Goal: Transaction & Acquisition: Book appointment/travel/reservation

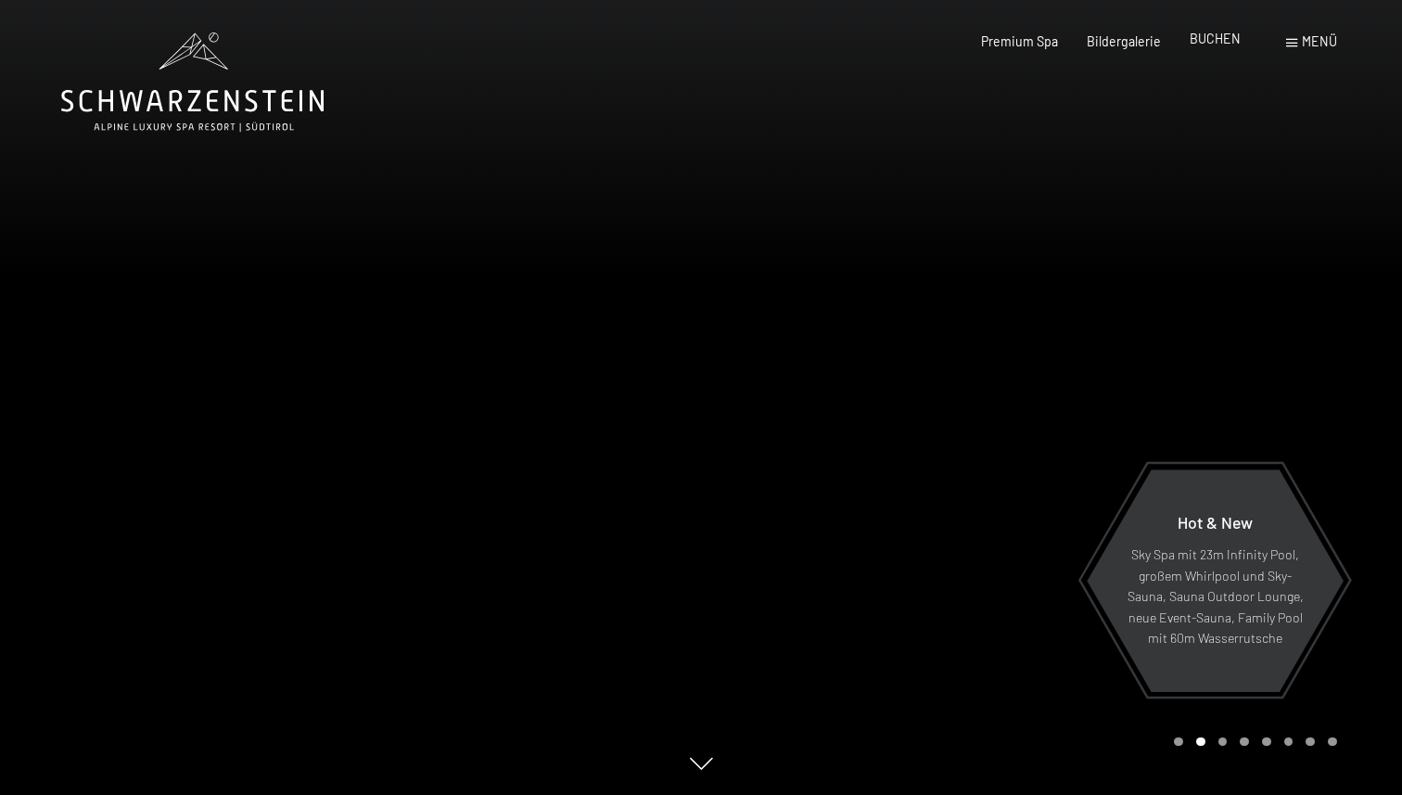
click at [1220, 37] on span "BUCHEN" at bounding box center [1215, 39] width 51 height 16
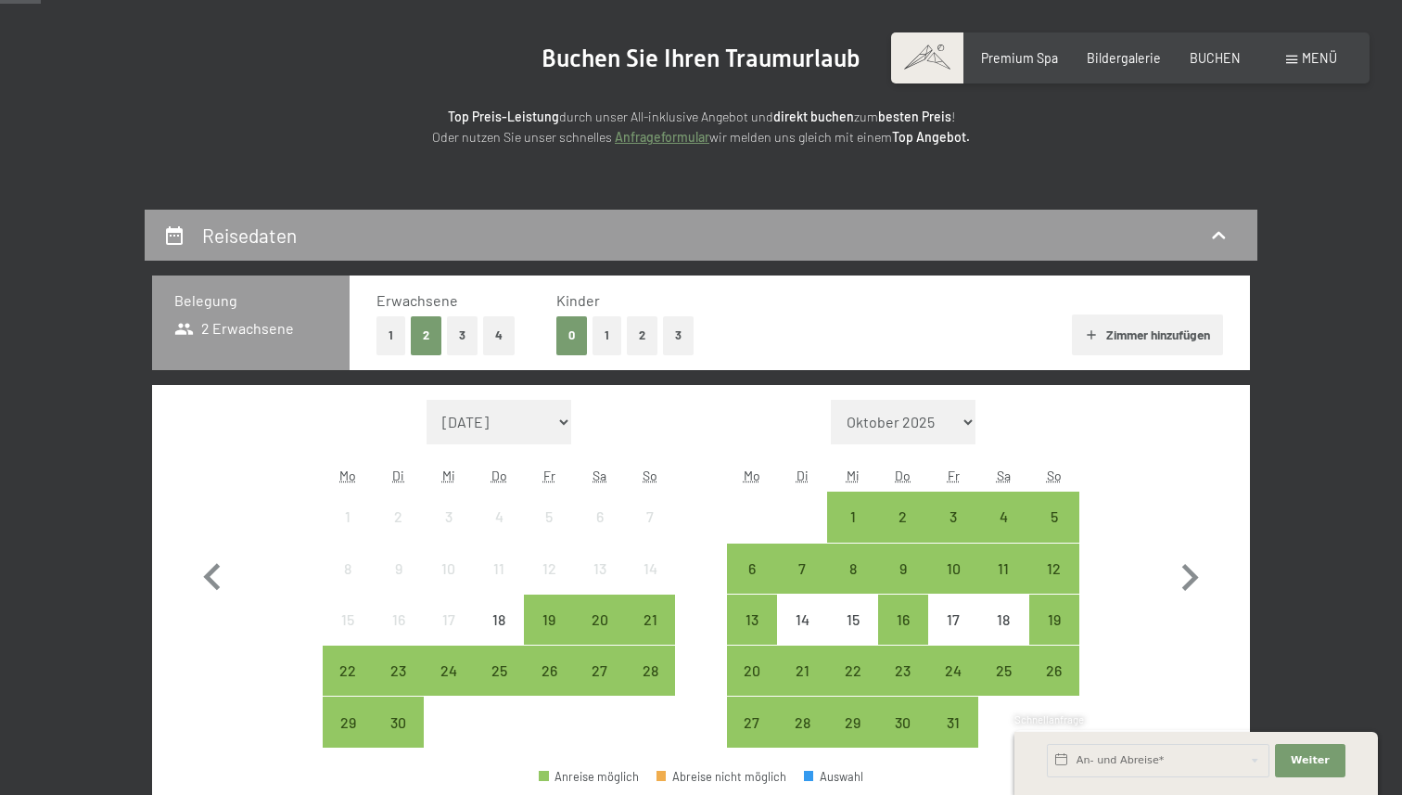
scroll to position [261, 0]
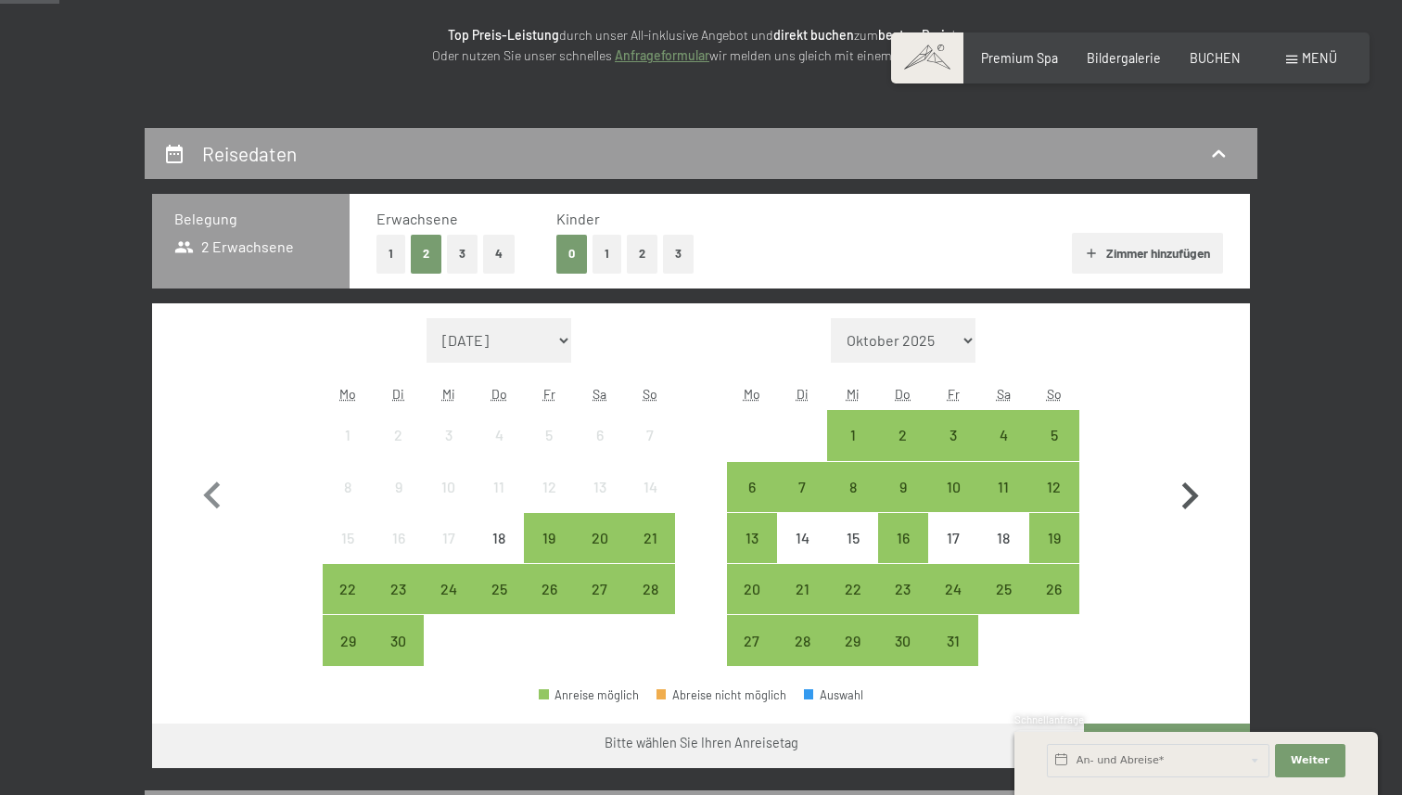
click at [1188, 496] on icon "button" at bounding box center [1190, 496] width 54 height 54
select select "2025-10-01"
select select "2025-11-01"
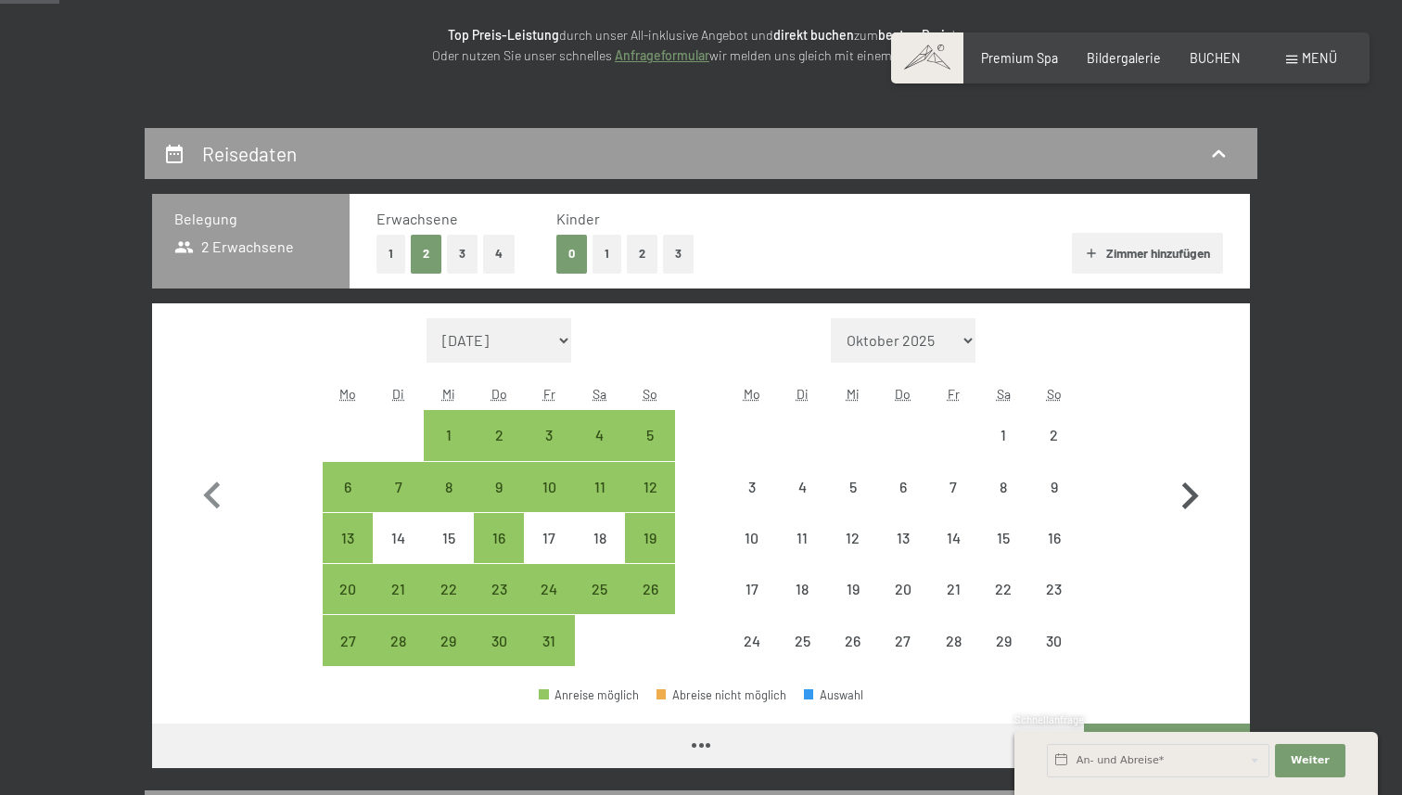
click at [1188, 496] on icon "button" at bounding box center [1190, 496] width 54 height 54
select select "2025-12-01"
select select "2026-01-01"
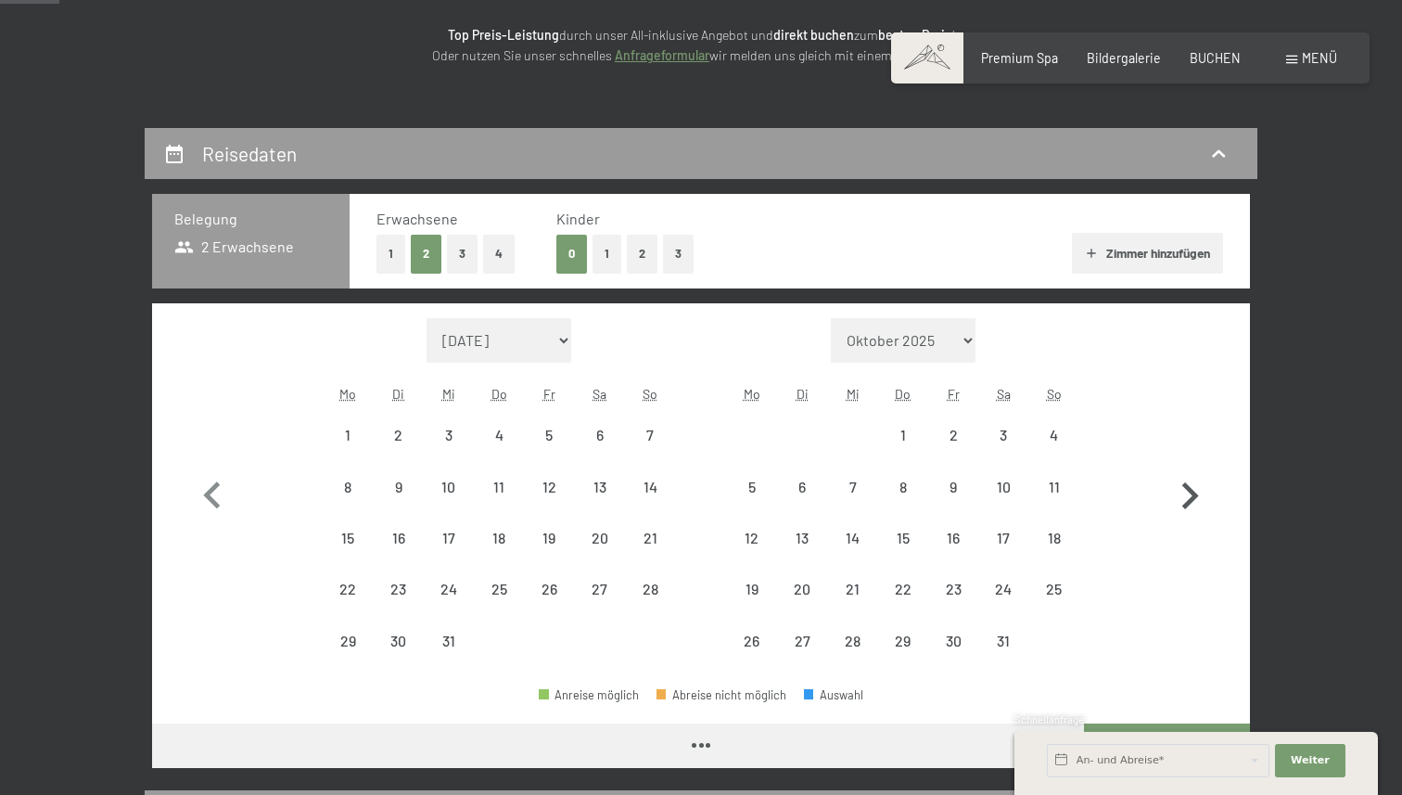
click at [1188, 496] on icon "button" at bounding box center [1190, 496] width 54 height 54
select select "2026-01-01"
select select "2026-02-01"
click at [1188, 496] on icon "button" at bounding box center [1190, 496] width 54 height 54
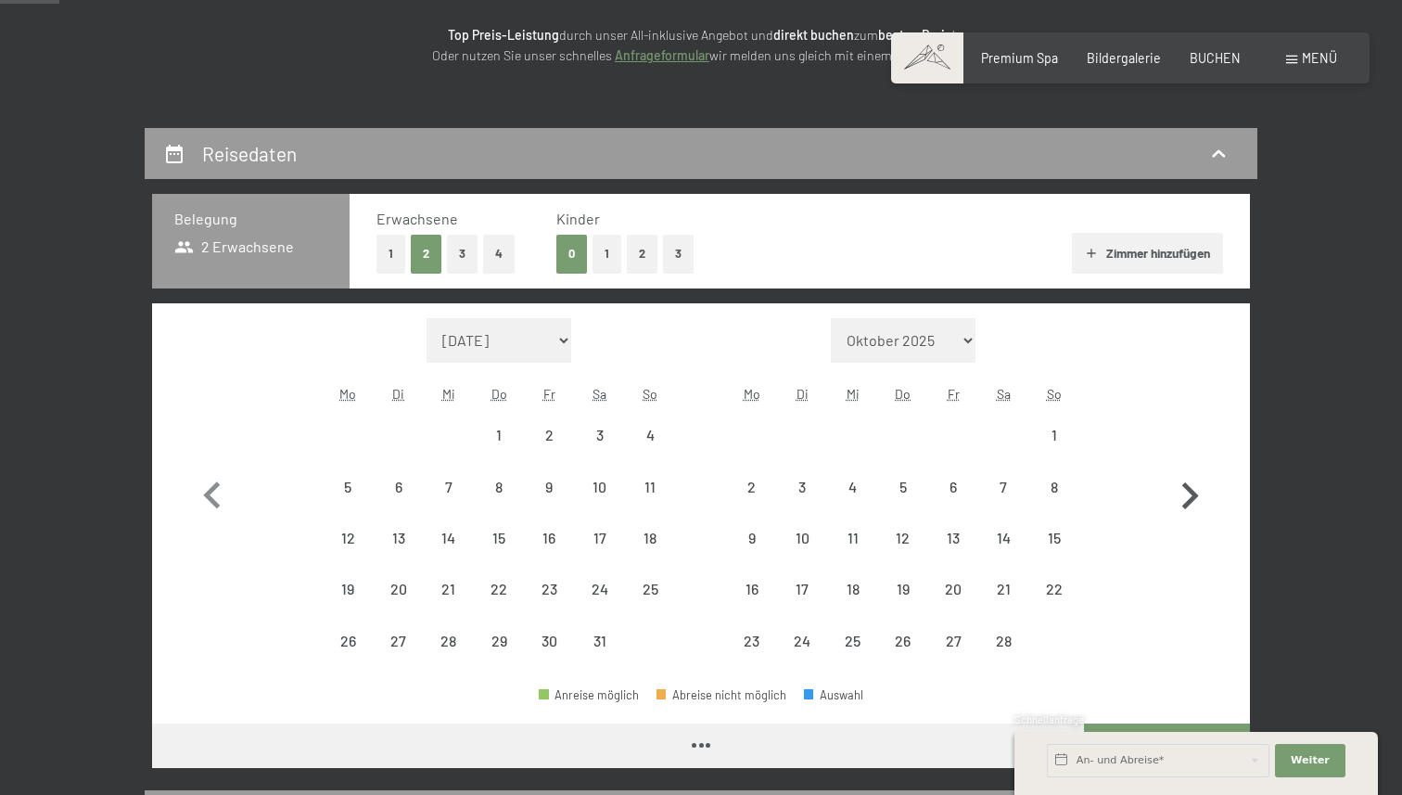
select select "2026-03-01"
select select "2026-04-01"
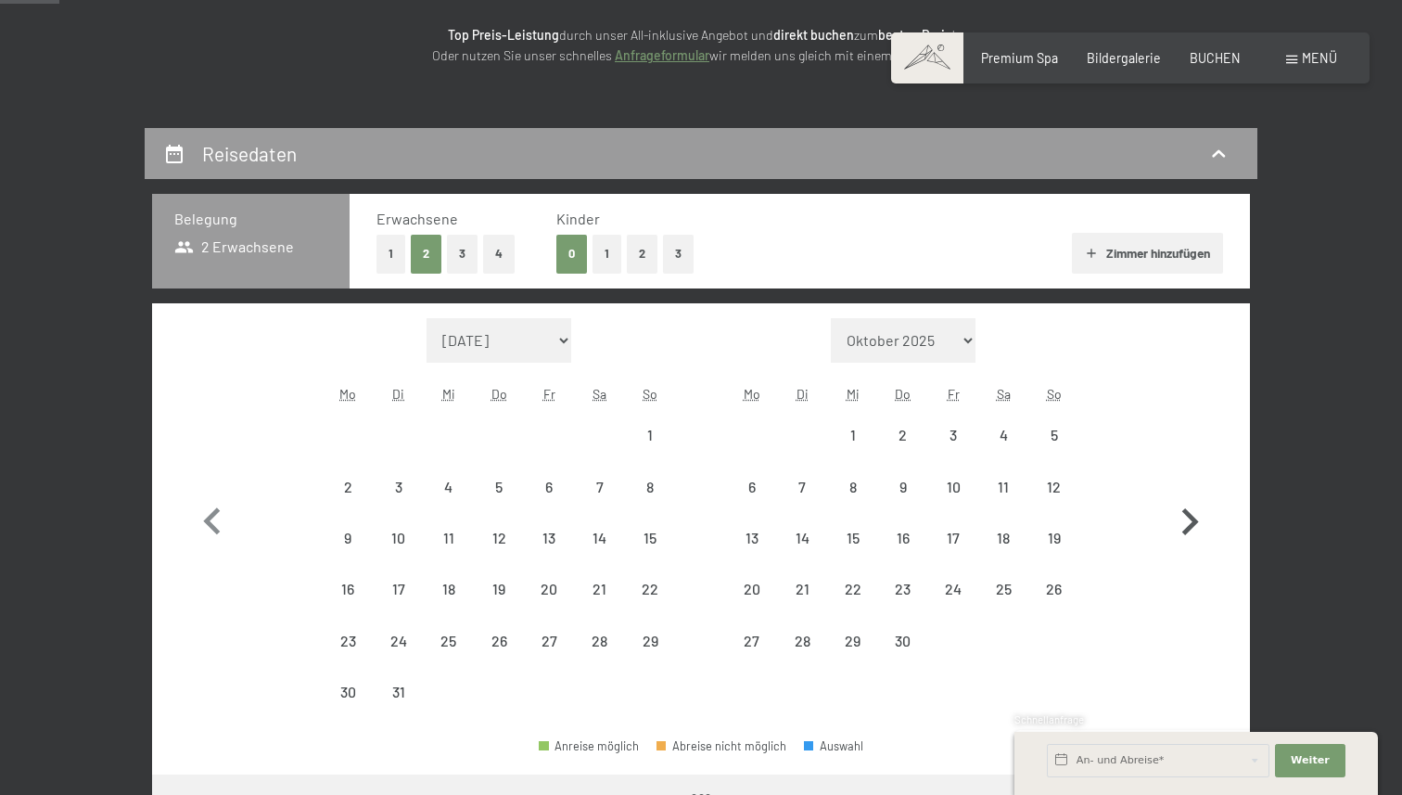
click at [1188, 496] on icon "button" at bounding box center [1190, 522] width 54 height 54
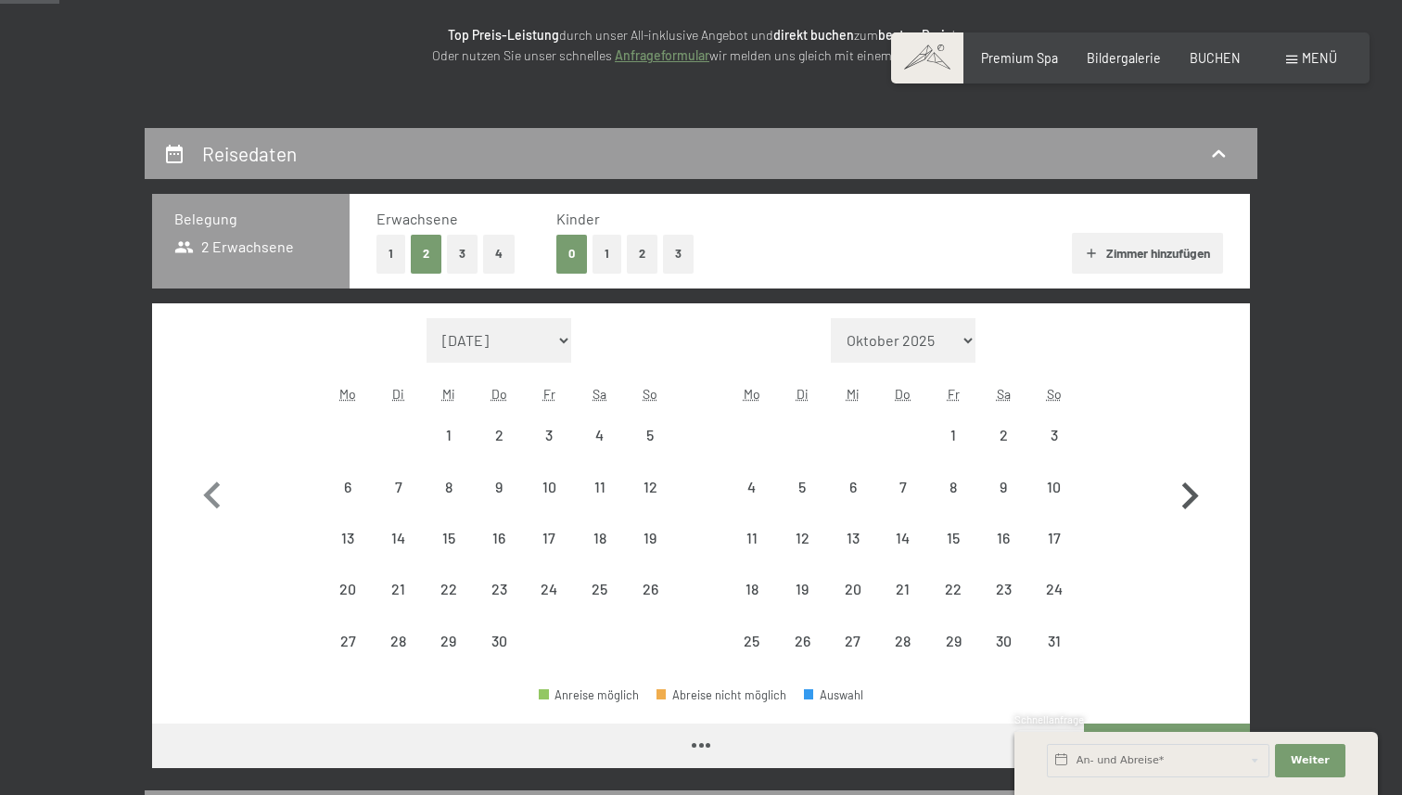
click at [1188, 496] on icon "button" at bounding box center [1190, 496] width 54 height 54
select select "2026-05-01"
select select "2026-06-01"
click at [1188, 496] on icon "button" at bounding box center [1190, 496] width 54 height 54
select select "2026-06-01"
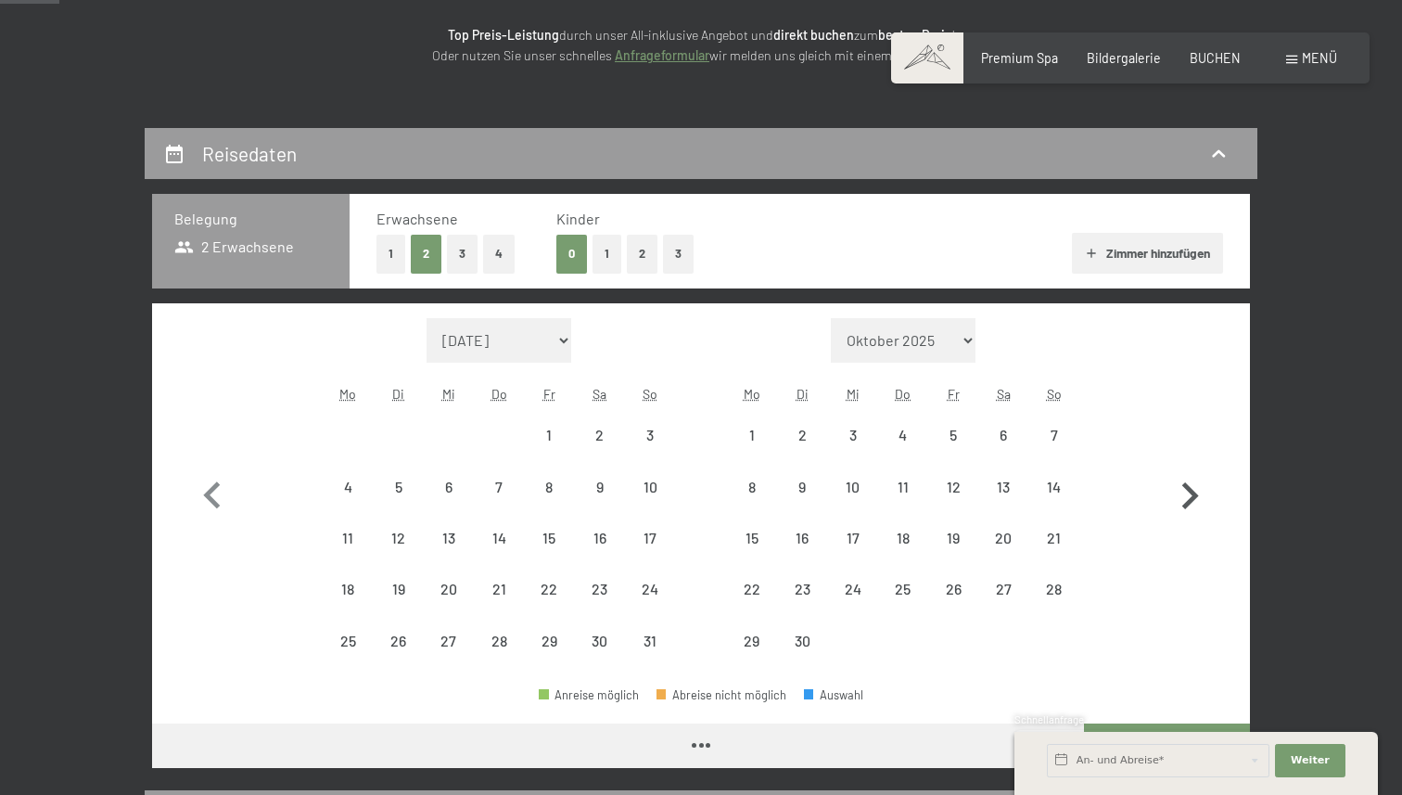
select select "2026-07-01"
select select "2026-06-01"
select select "2026-07-01"
select select "2026-06-01"
select select "2026-07-01"
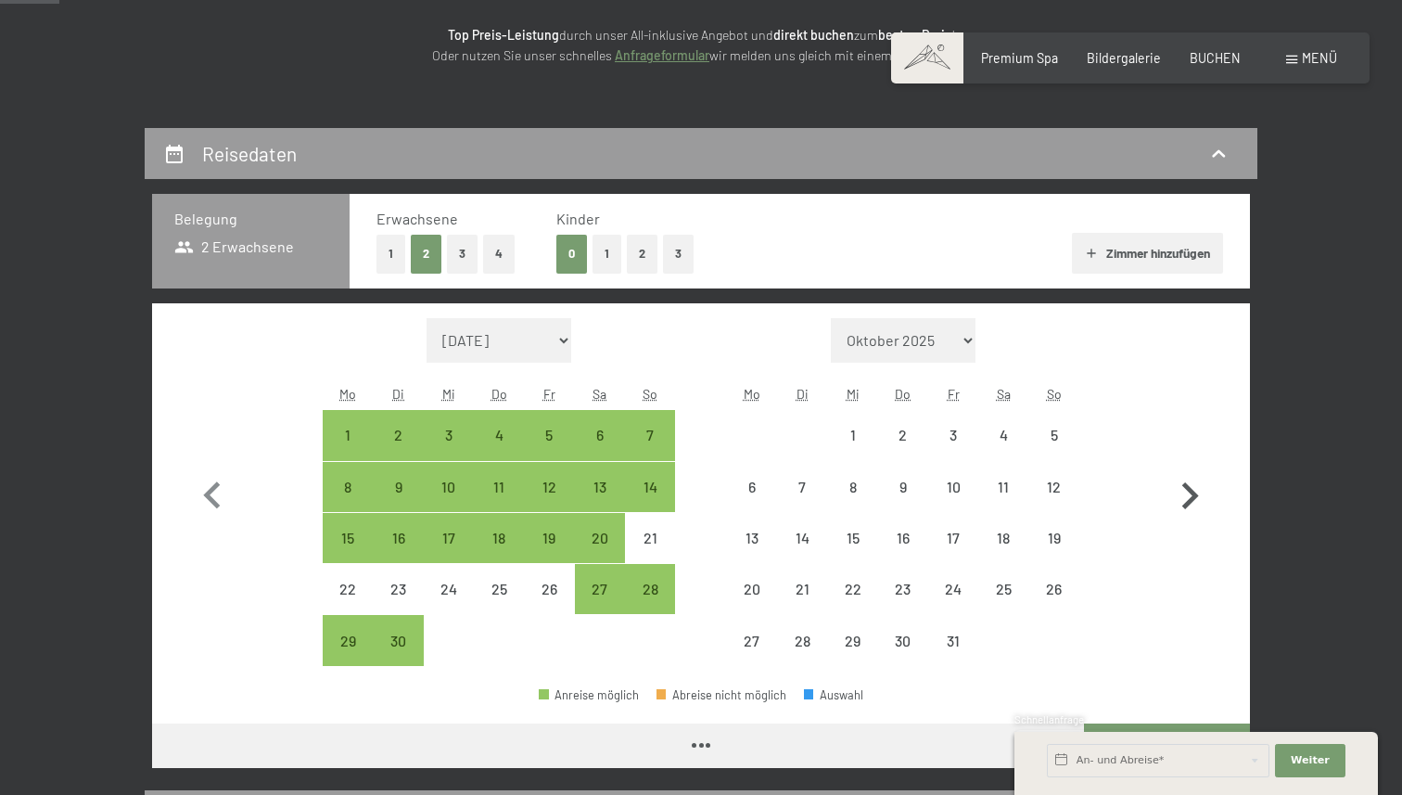
select select "2026-06-01"
select select "2026-07-01"
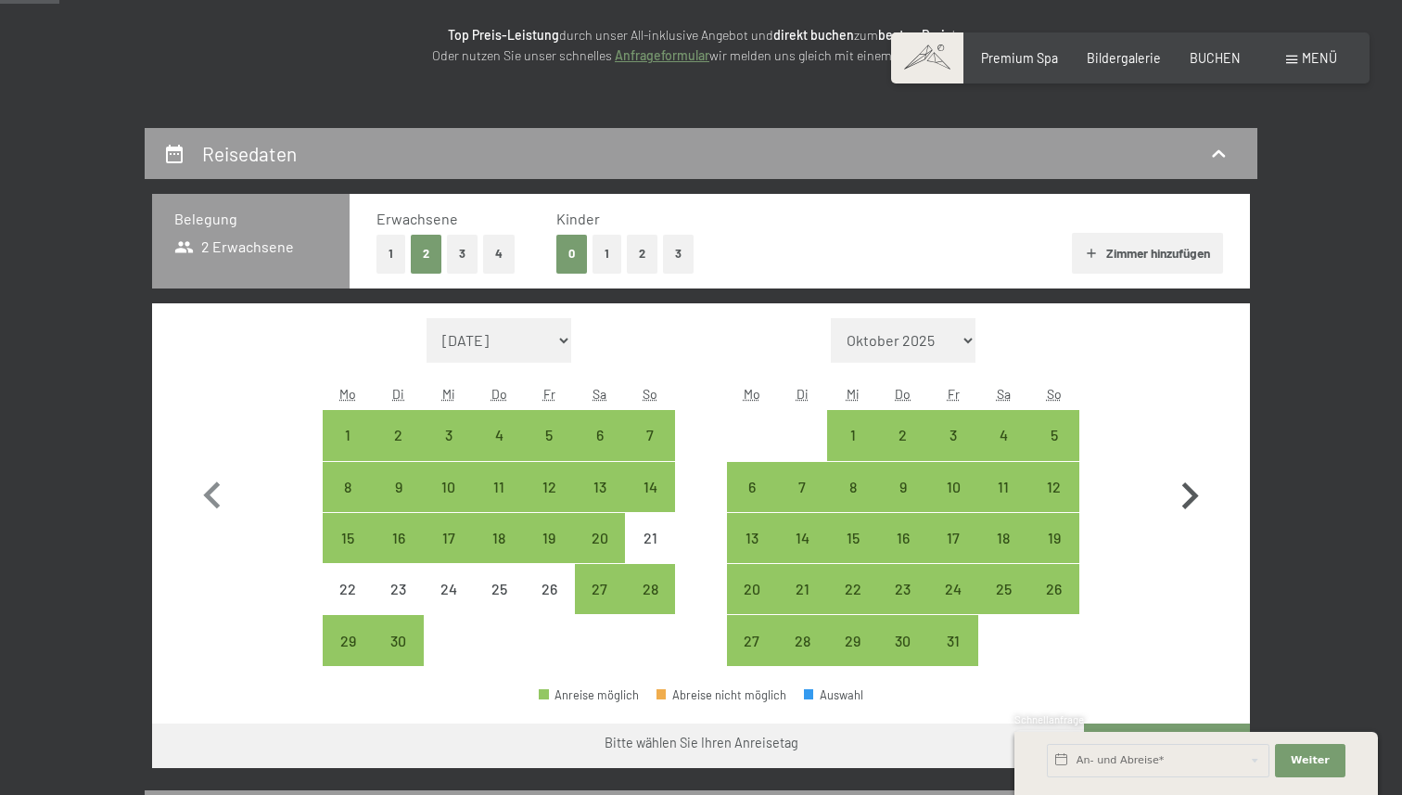
click at [1188, 496] on icon "button" at bounding box center [1190, 496] width 54 height 54
select select "2026-07-01"
select select "2026-08-01"
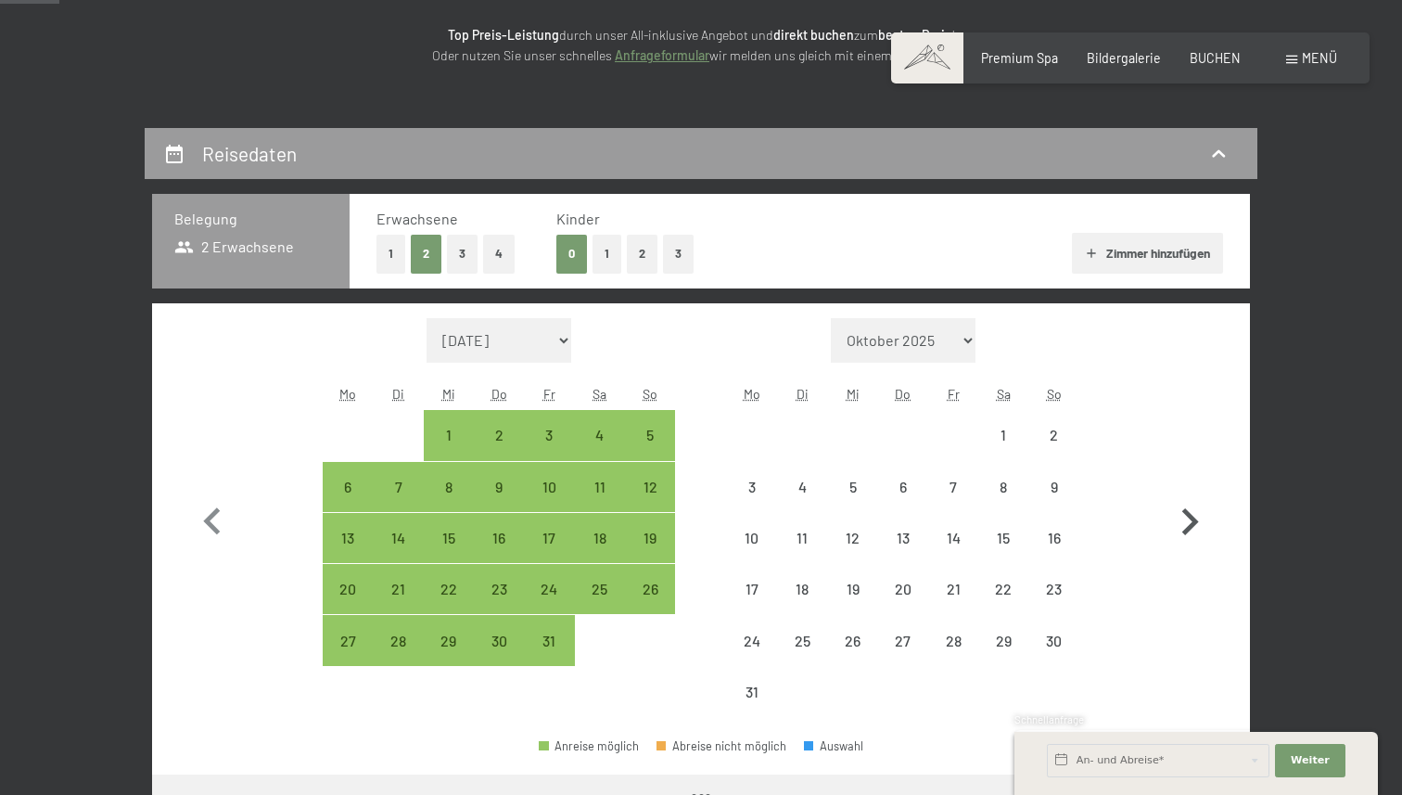
click at [1188, 496] on icon "button" at bounding box center [1190, 522] width 54 height 54
select select "2026-08-01"
select select "2026-09-01"
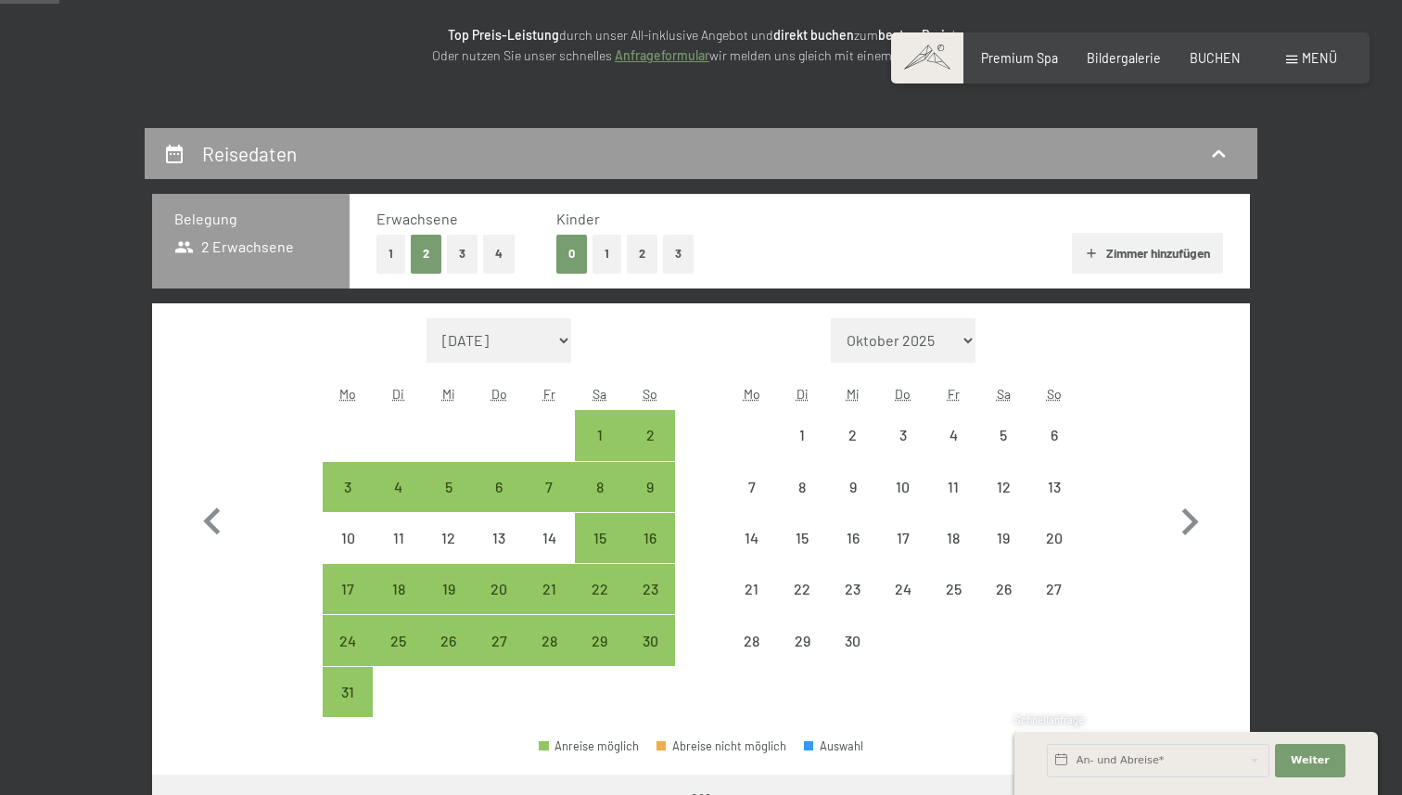
select select "2026-08-01"
select select "2026-09-01"
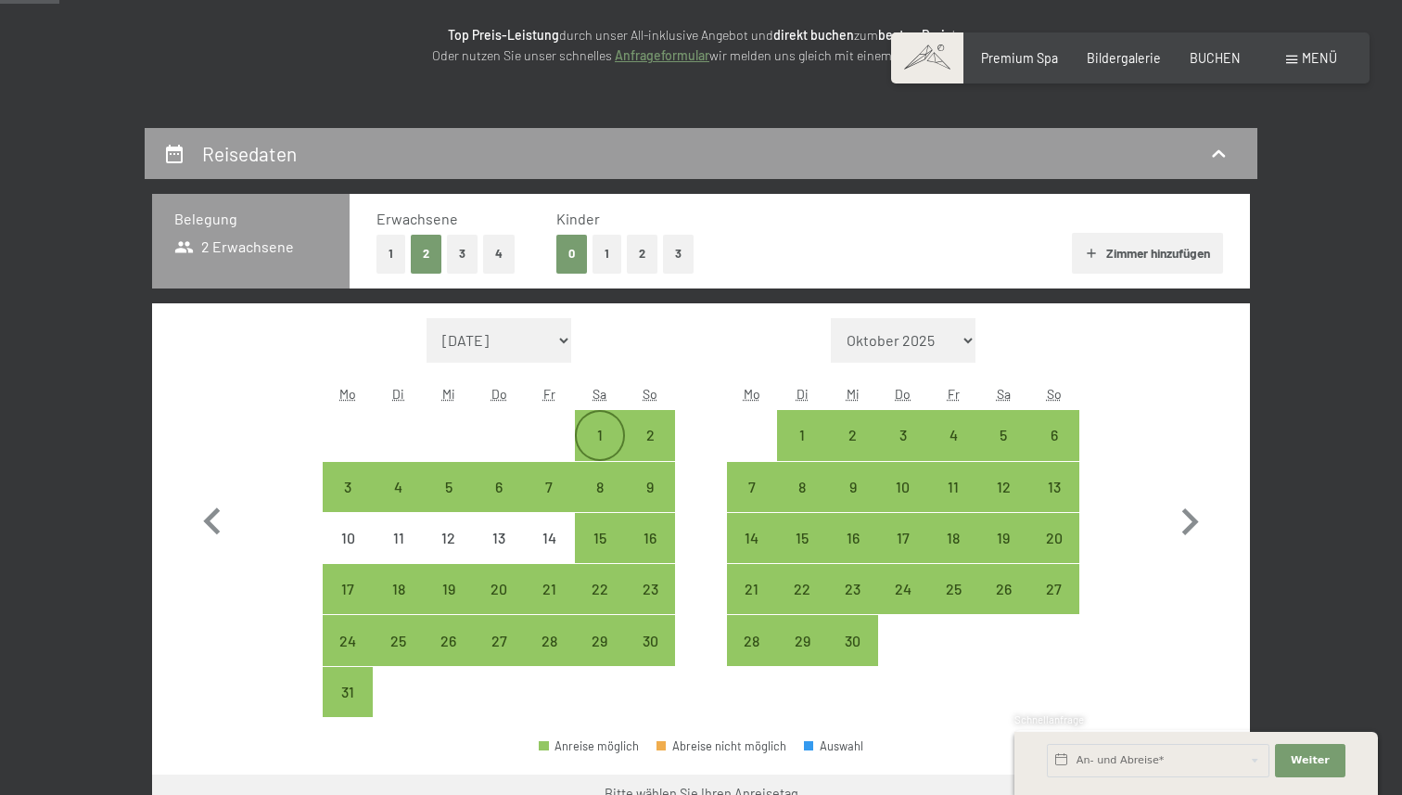
click at [591, 438] on div "1" at bounding box center [600, 450] width 46 height 46
select select "2026-08-01"
select select "2026-09-01"
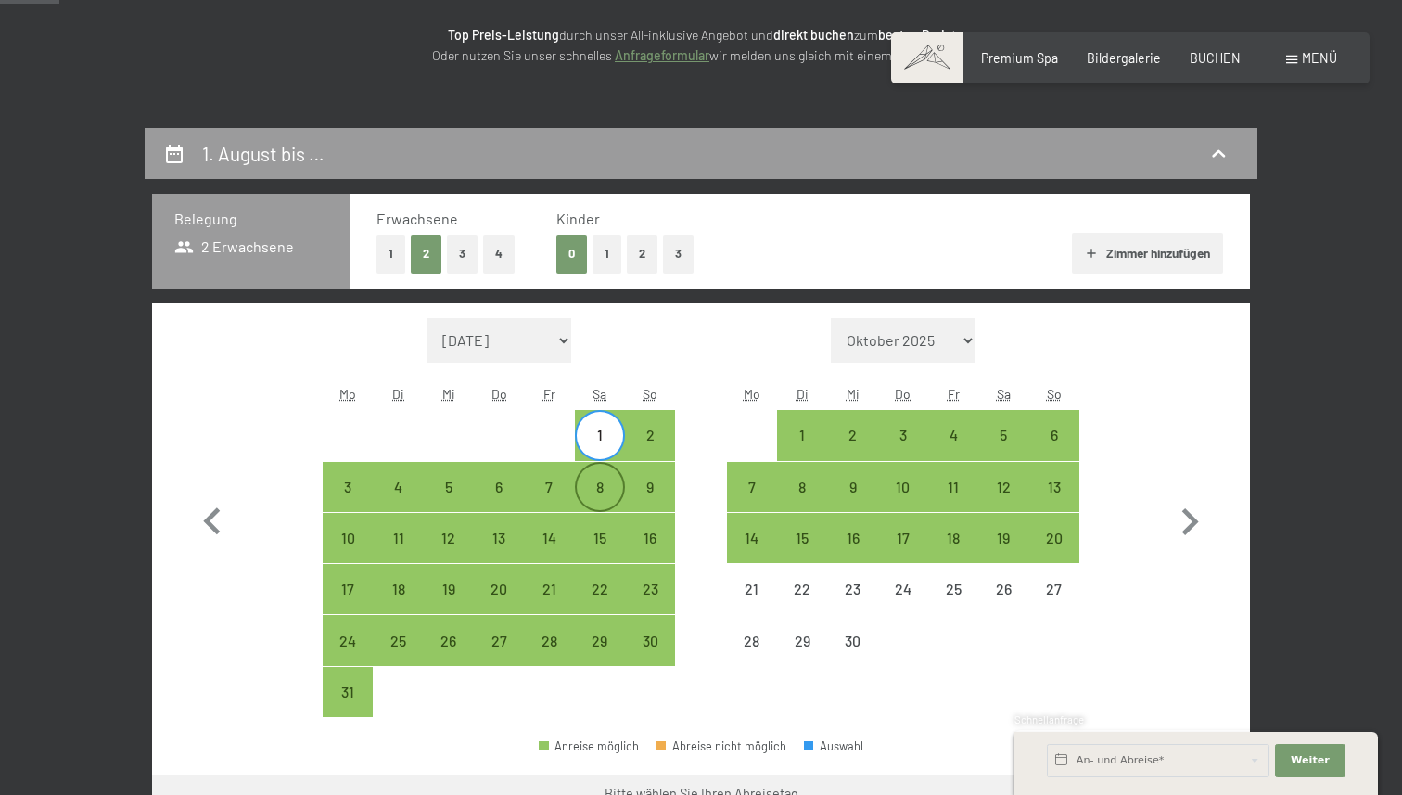
click at [592, 483] on div "8" at bounding box center [600, 502] width 46 height 46
select select "2026-08-01"
select select "2026-09-01"
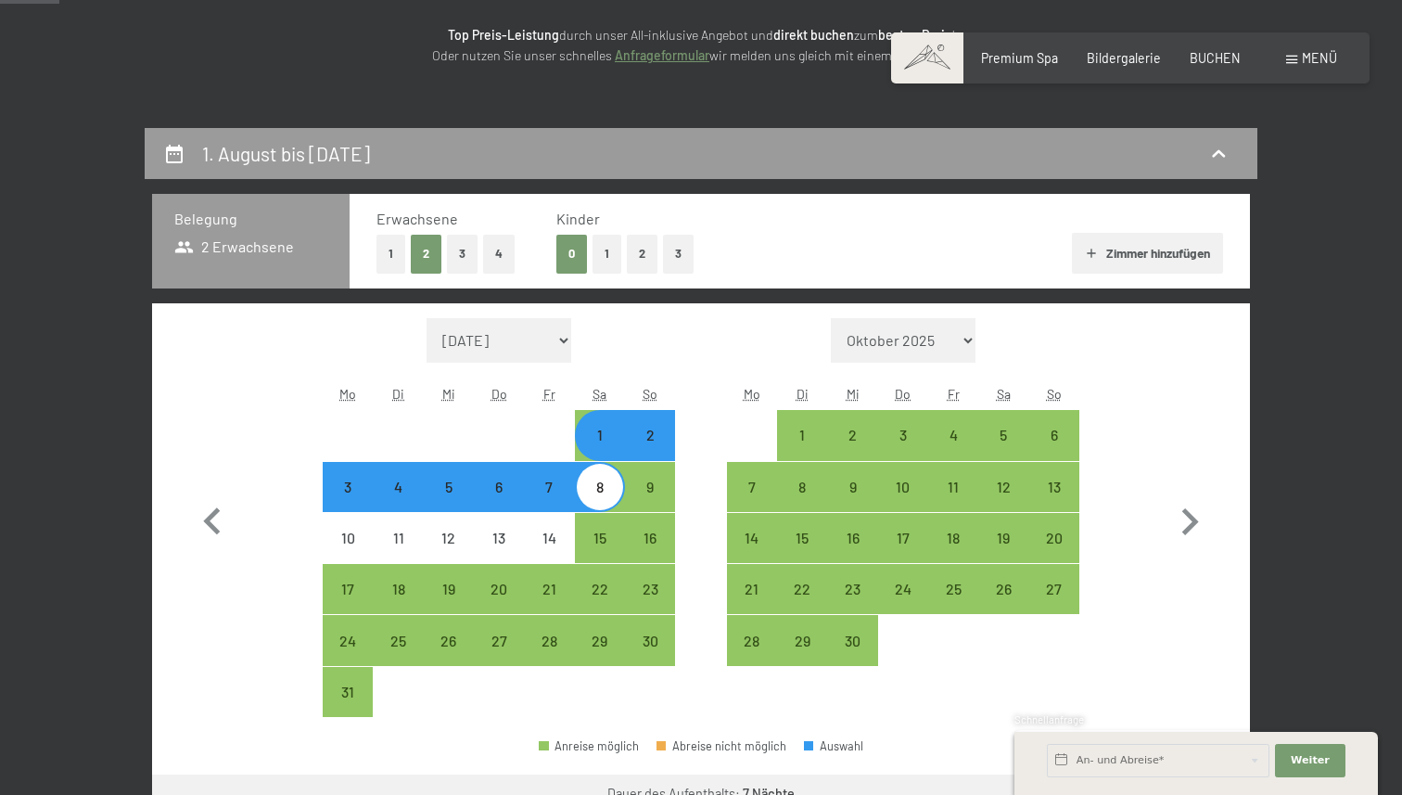
click at [642, 262] on button "2" at bounding box center [642, 254] width 31 height 38
select select "2026-08-01"
select select "2026-09-01"
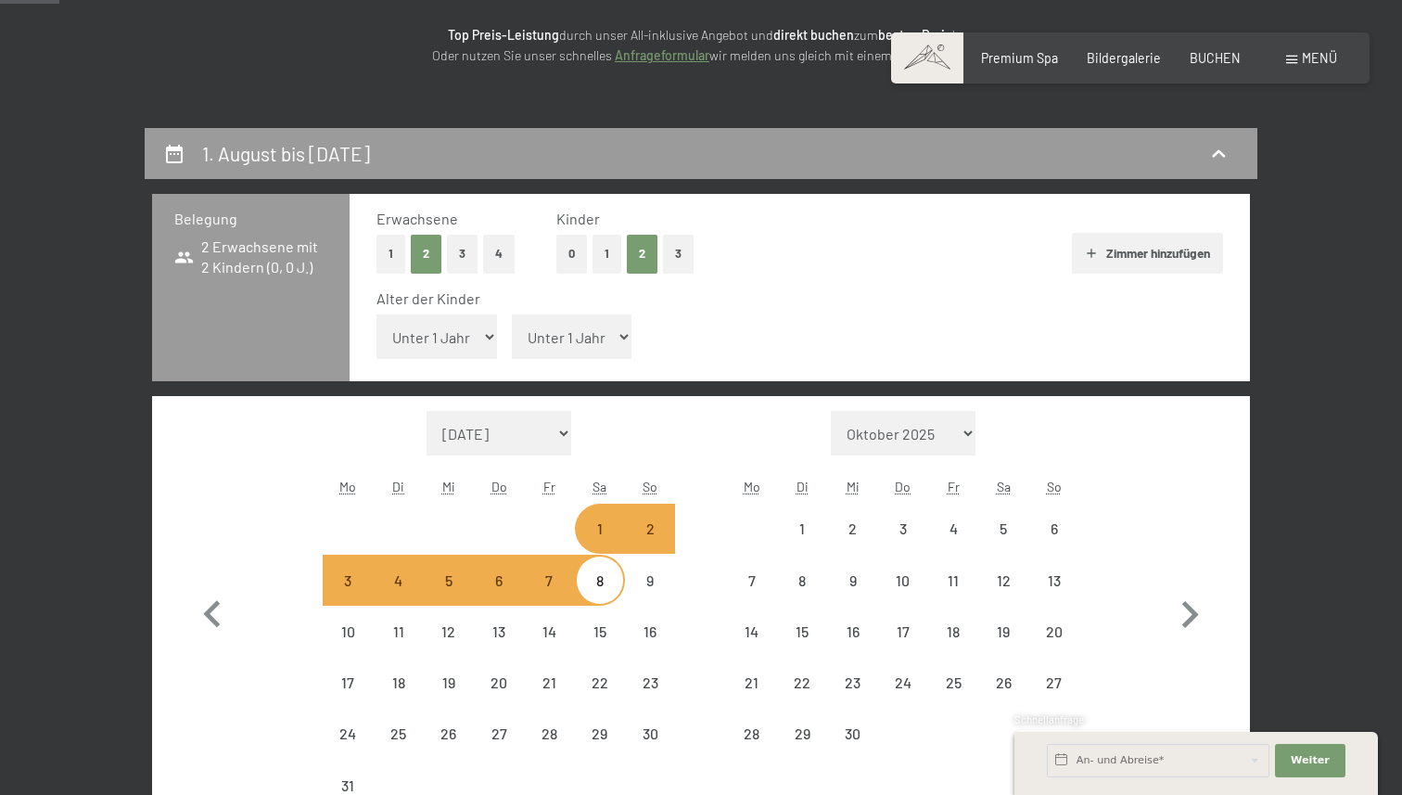
click at [447, 345] on select "Unter 1 Jahr 1 Jahr 2 Jahre 3 Jahre 4 Jahre 5 Jahre 6 Jahre 7 Jahre 8 Jahre 9 J…" at bounding box center [436, 336] width 121 height 45
select select "2026-08-01"
select select "2026-09-01"
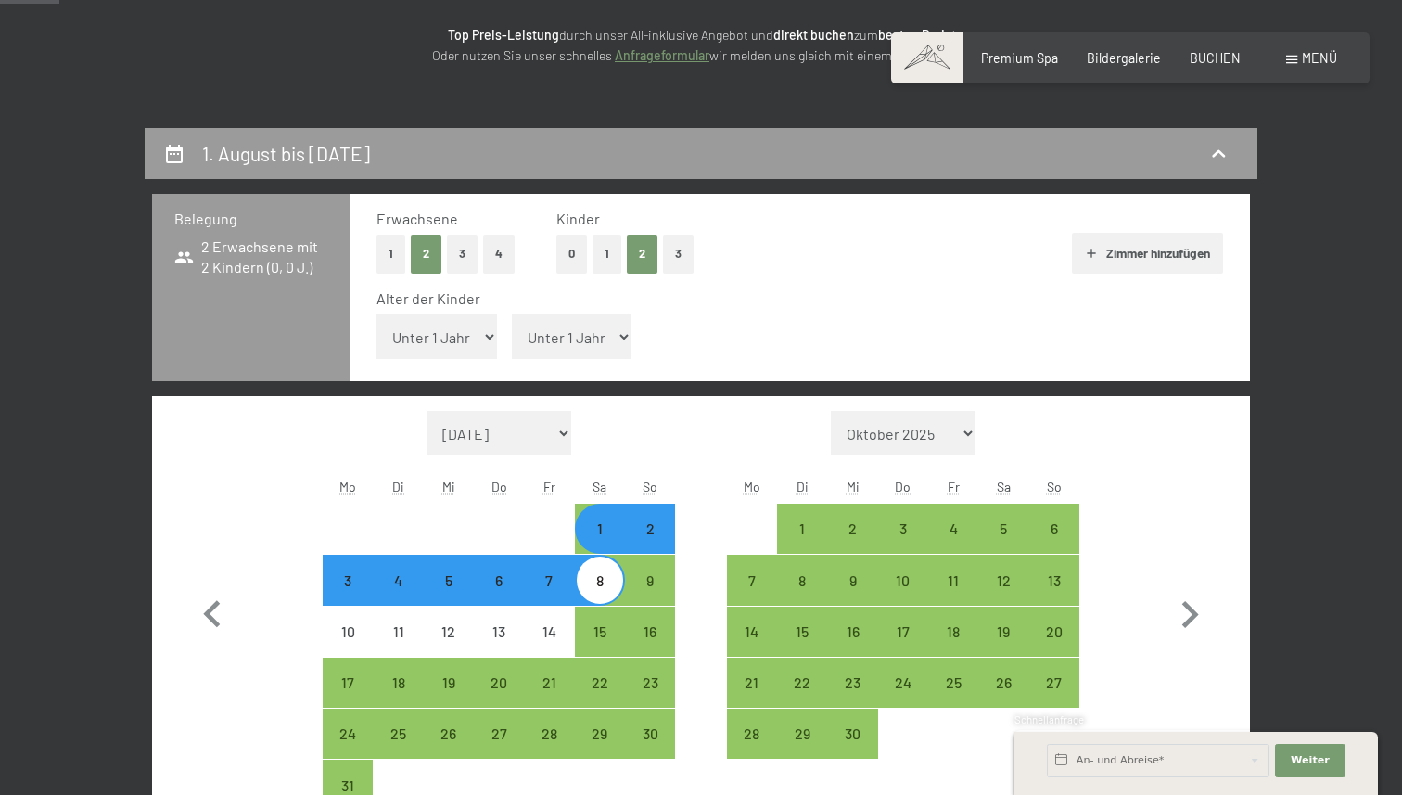
select select "8"
click at [376, 314] on select "Unter 1 Jahr 1 Jahr 2 Jahre 3 Jahre 4 Jahre 5 Jahre 6 Jahre 7 Jahre 8 Jahre 9 J…" at bounding box center [436, 336] width 121 height 45
select select "2026-08-01"
select select "2026-09-01"
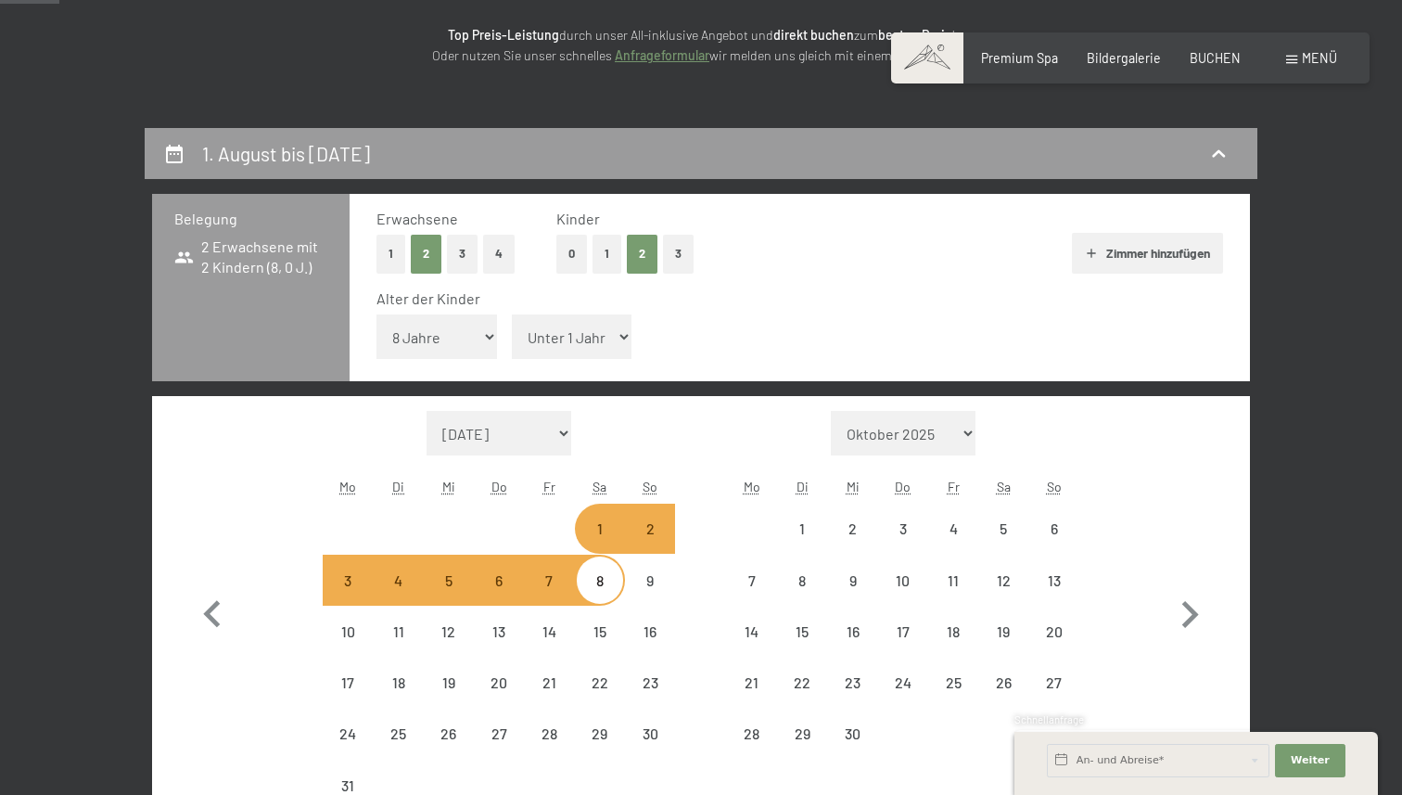
click at [533, 337] on select "Unter 1 Jahr 1 Jahr 2 Jahre 3 Jahre 4 Jahre 5 Jahre 6 Jahre 7 Jahre 8 Jahre 9 J…" at bounding box center [572, 336] width 121 height 45
select select "2026-08-01"
select select "2026-09-01"
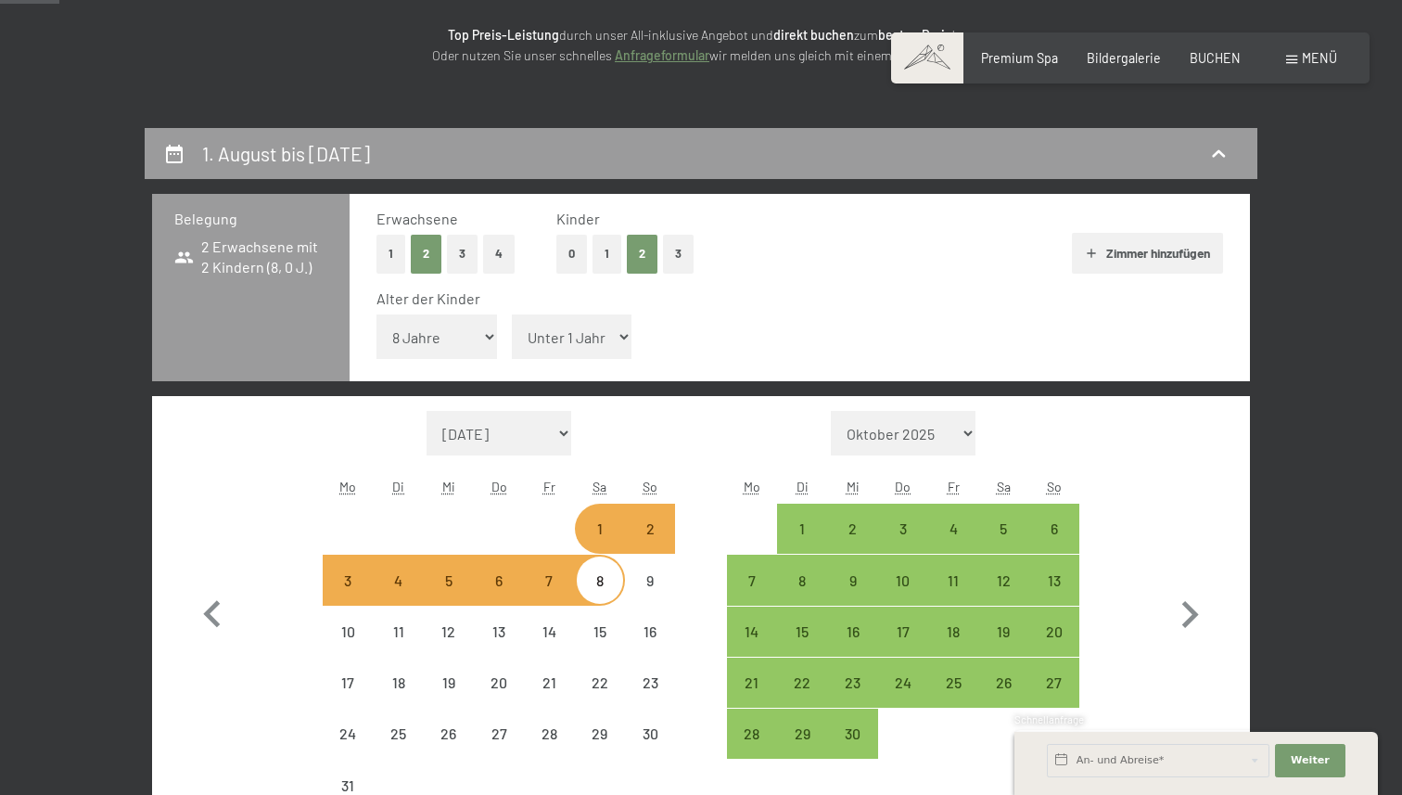
select select "2026-08-01"
select select "2026-09-01"
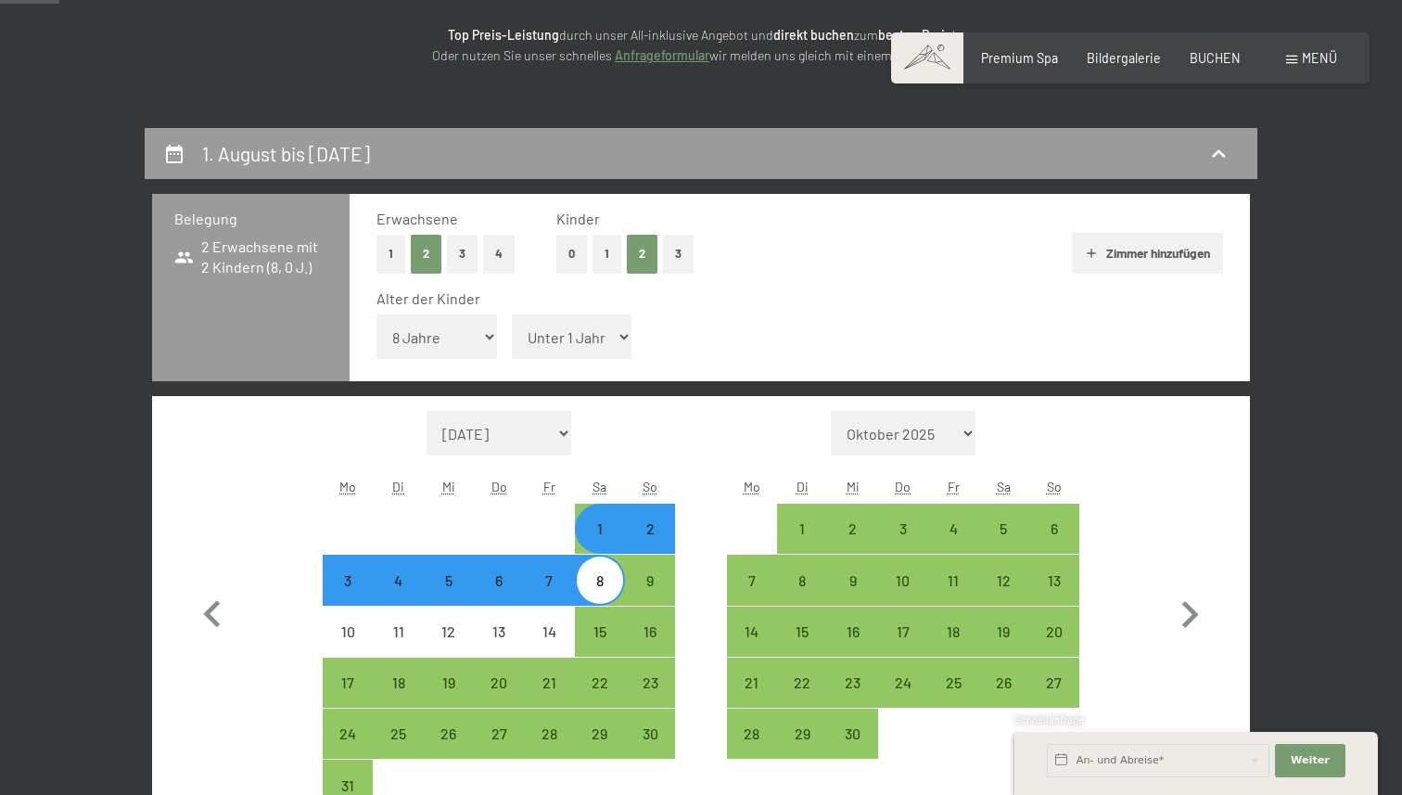
select select "6"
click at [512, 314] on select "Unter 1 Jahr 1 Jahr 2 Jahre 3 Jahre 4 Jahre 5 Jahre 6 Jahre 7 Jahre 8 Jahre 9 J…" at bounding box center [572, 336] width 121 height 45
select select "2026-08-01"
select select "2026-09-01"
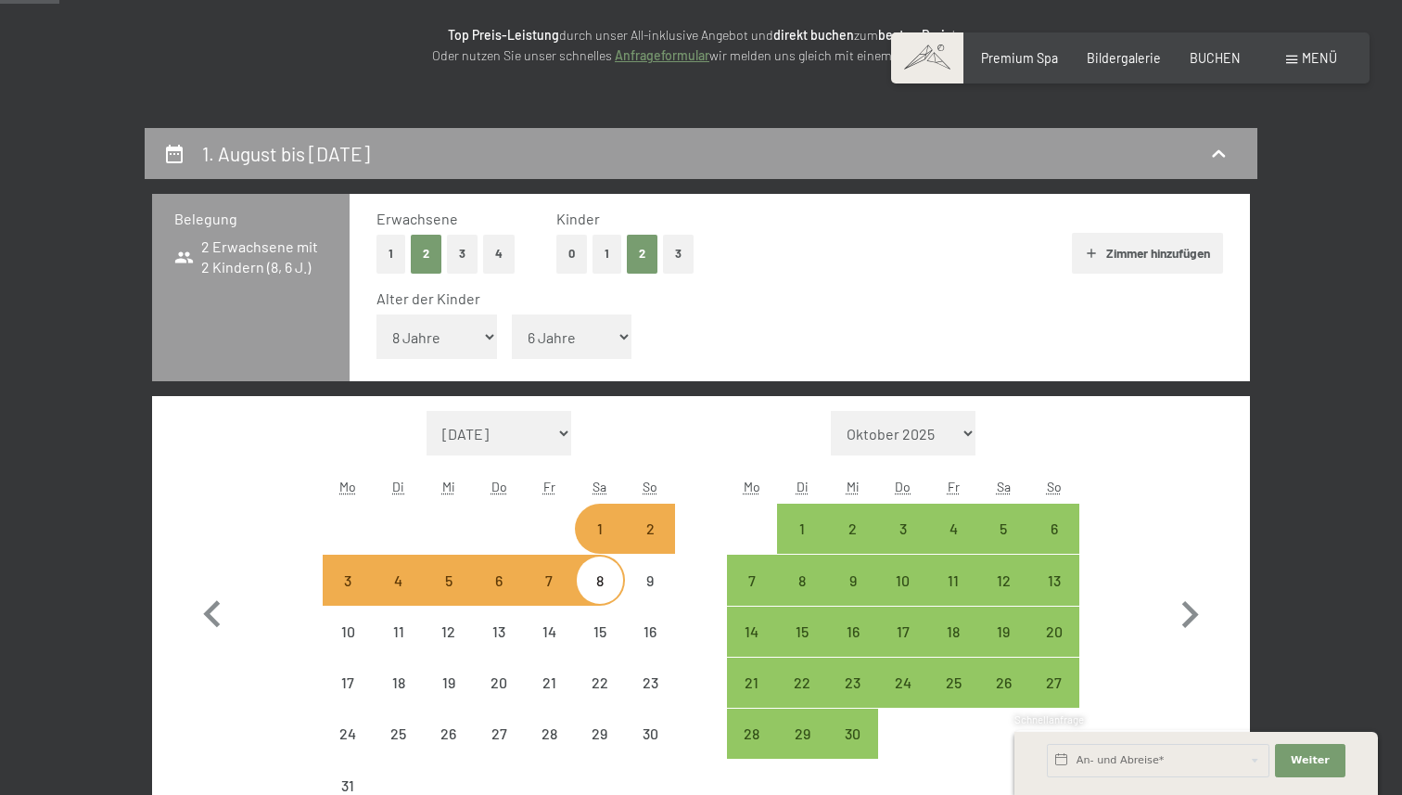
select select "2026-08-01"
select select "2026-09-01"
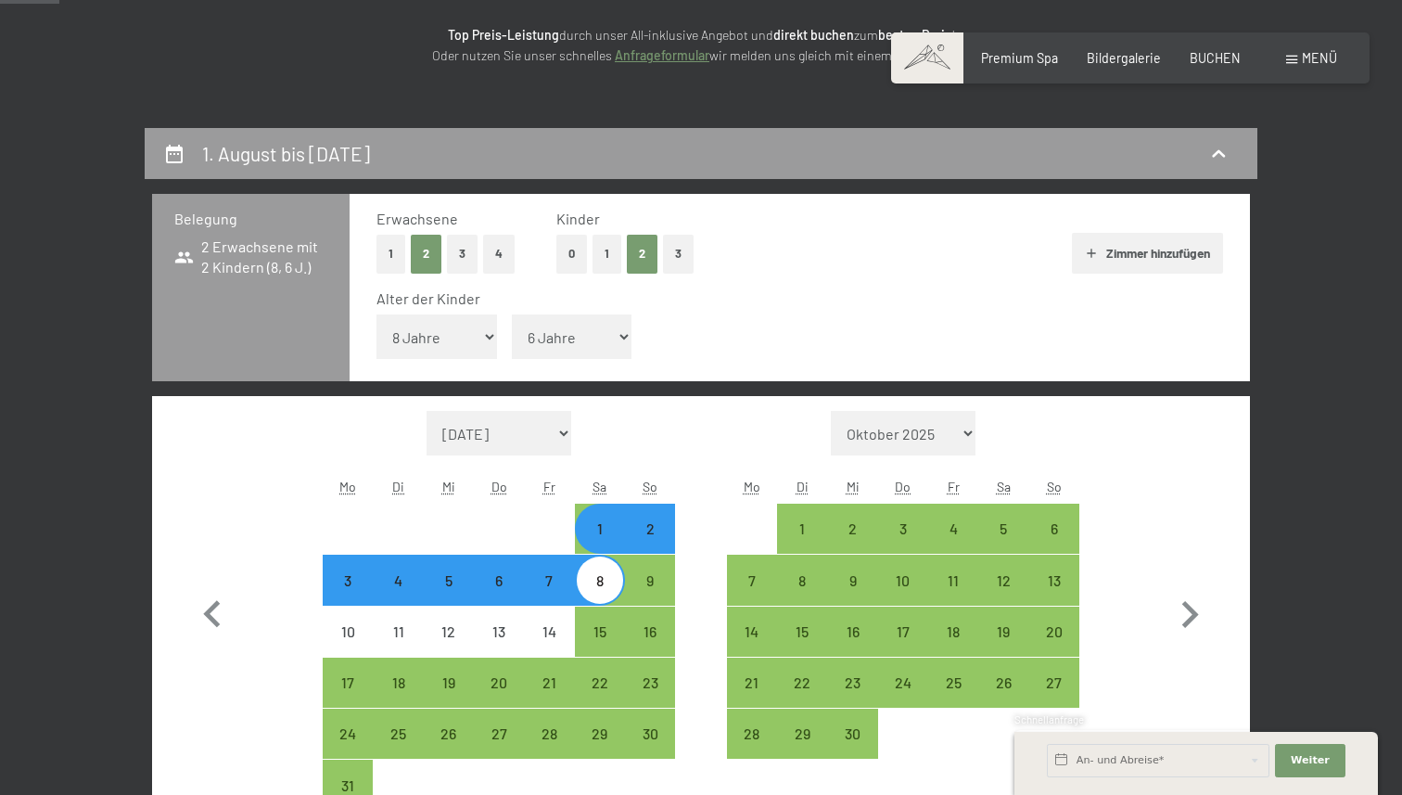
click at [1094, 327] on div "Alter der Kinder Unter 1 Jahr 1 Jahr 2 Jahre 3 Jahre 4 Jahre 5 Jahre 6 Jahre 7 …" at bounding box center [799, 327] width 846 height 79
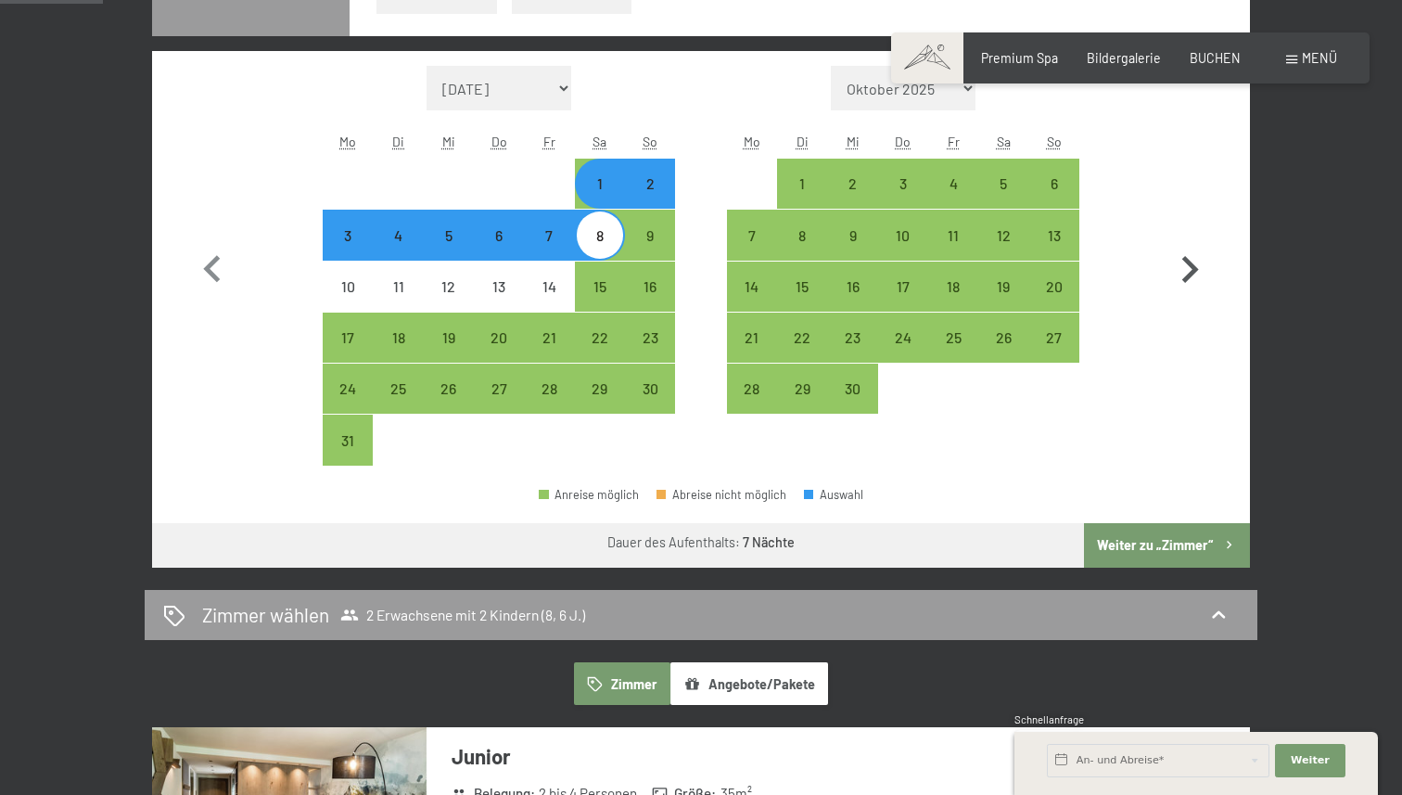
scroll to position [622, 0]
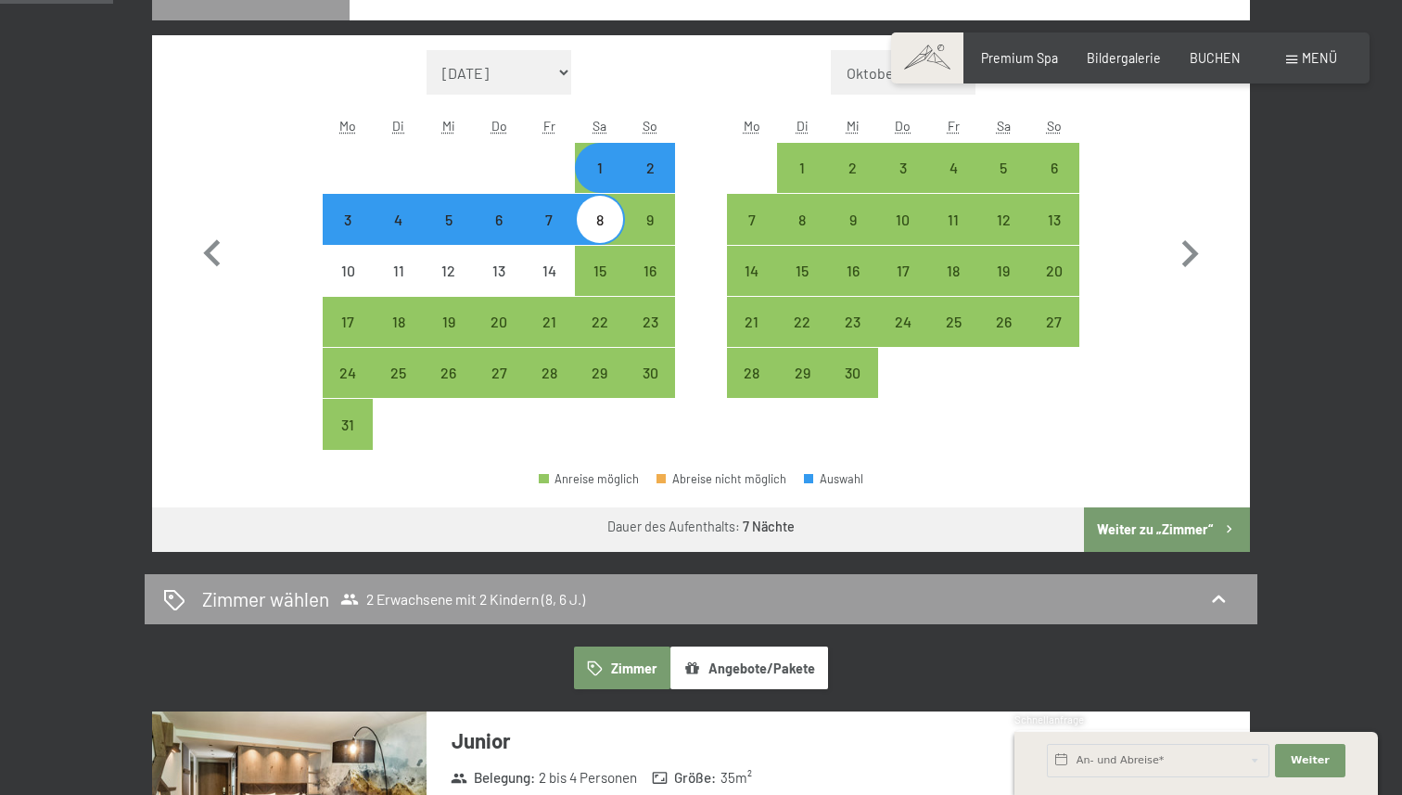
click at [1168, 534] on button "Weiter zu „Zimmer“" at bounding box center [1167, 529] width 166 height 45
select select "2026-08-01"
select select "2026-09-01"
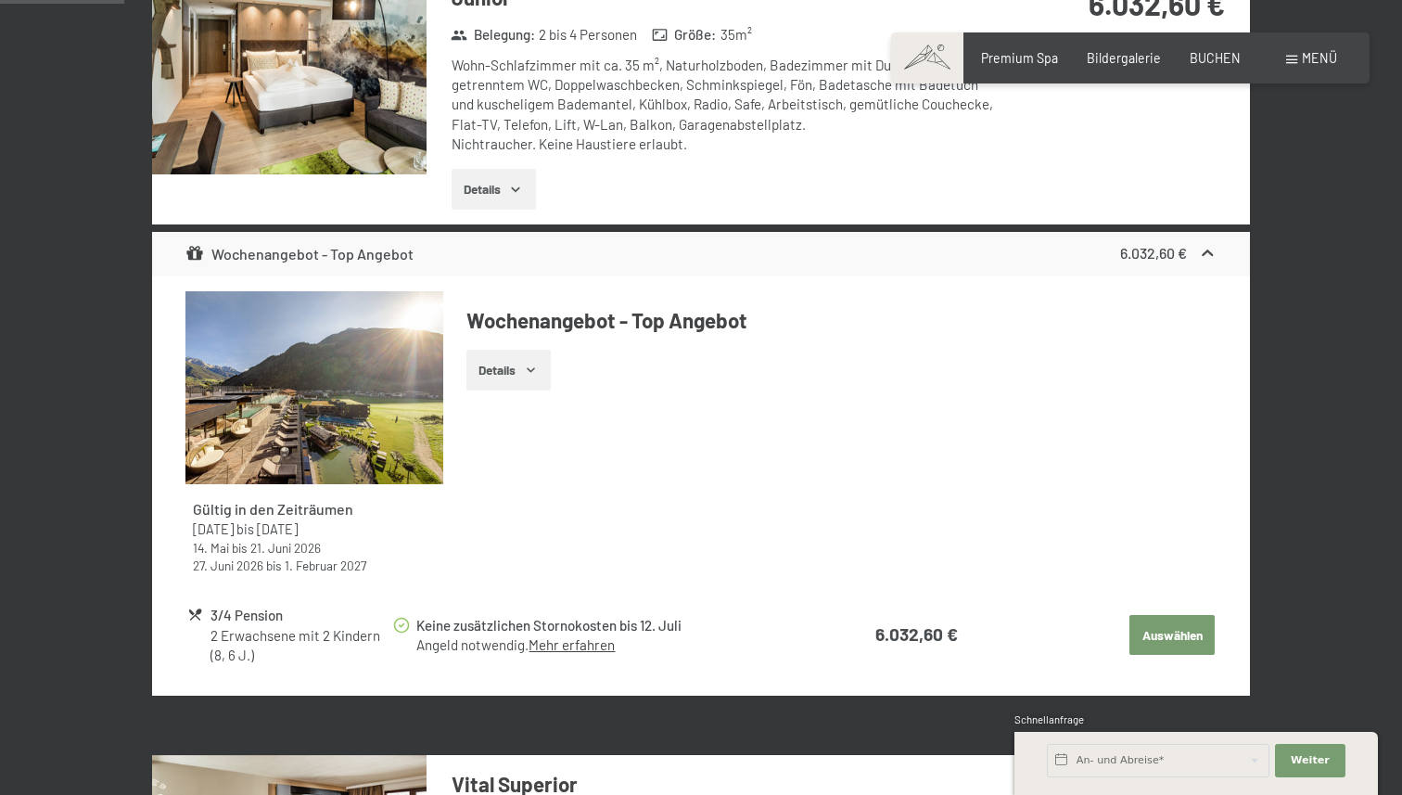
scroll to position [640, 0]
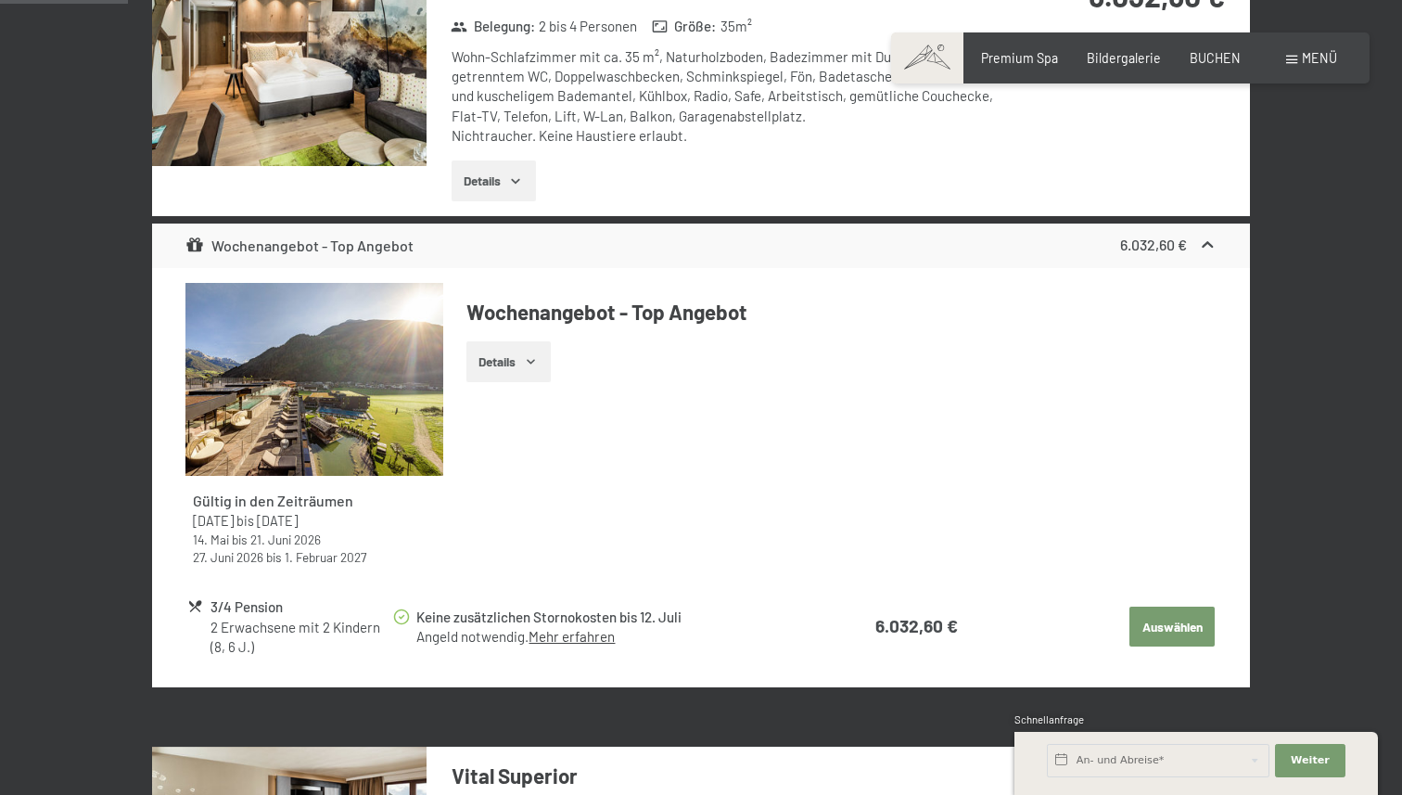
click at [528, 360] on icon "button" at bounding box center [531, 361] width 15 height 15
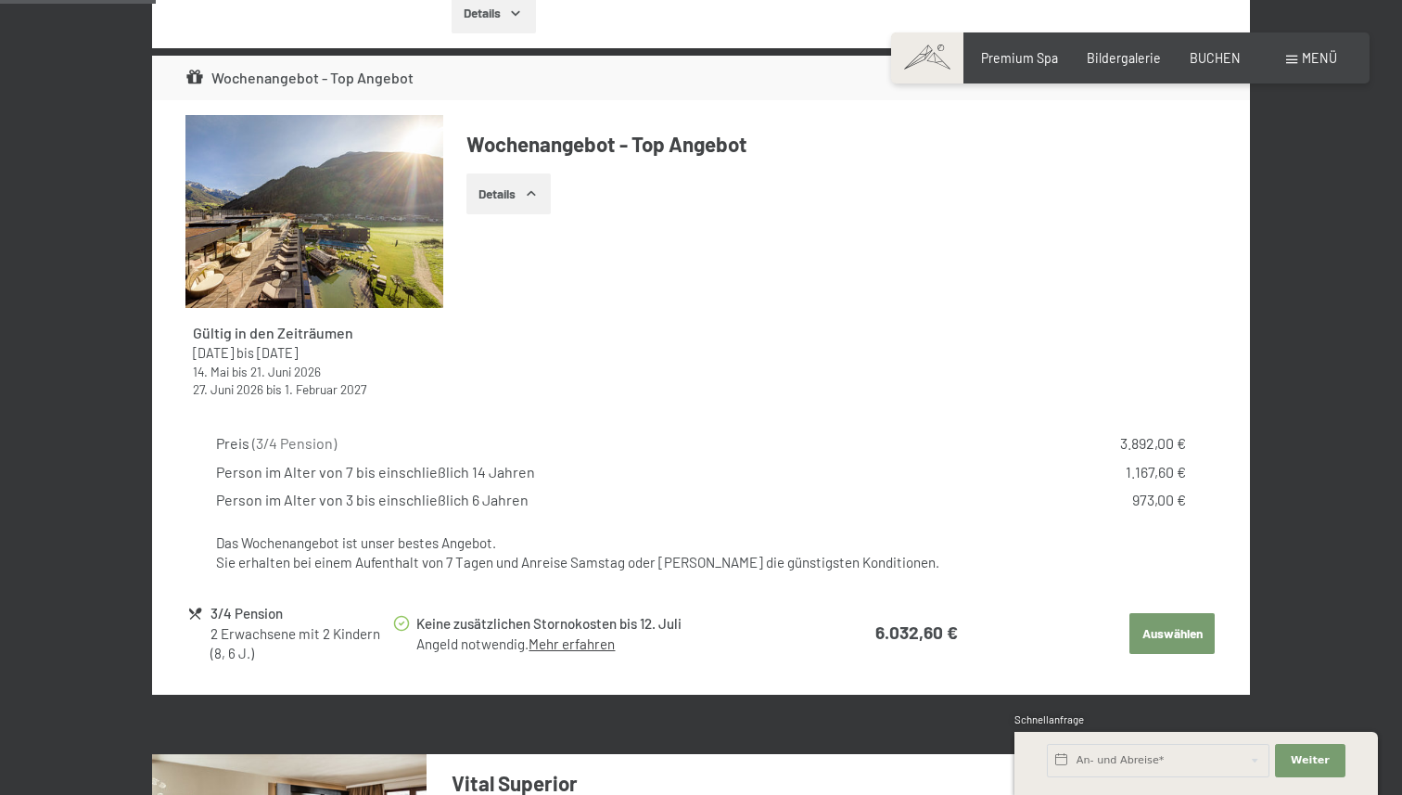
scroll to position [809, 0]
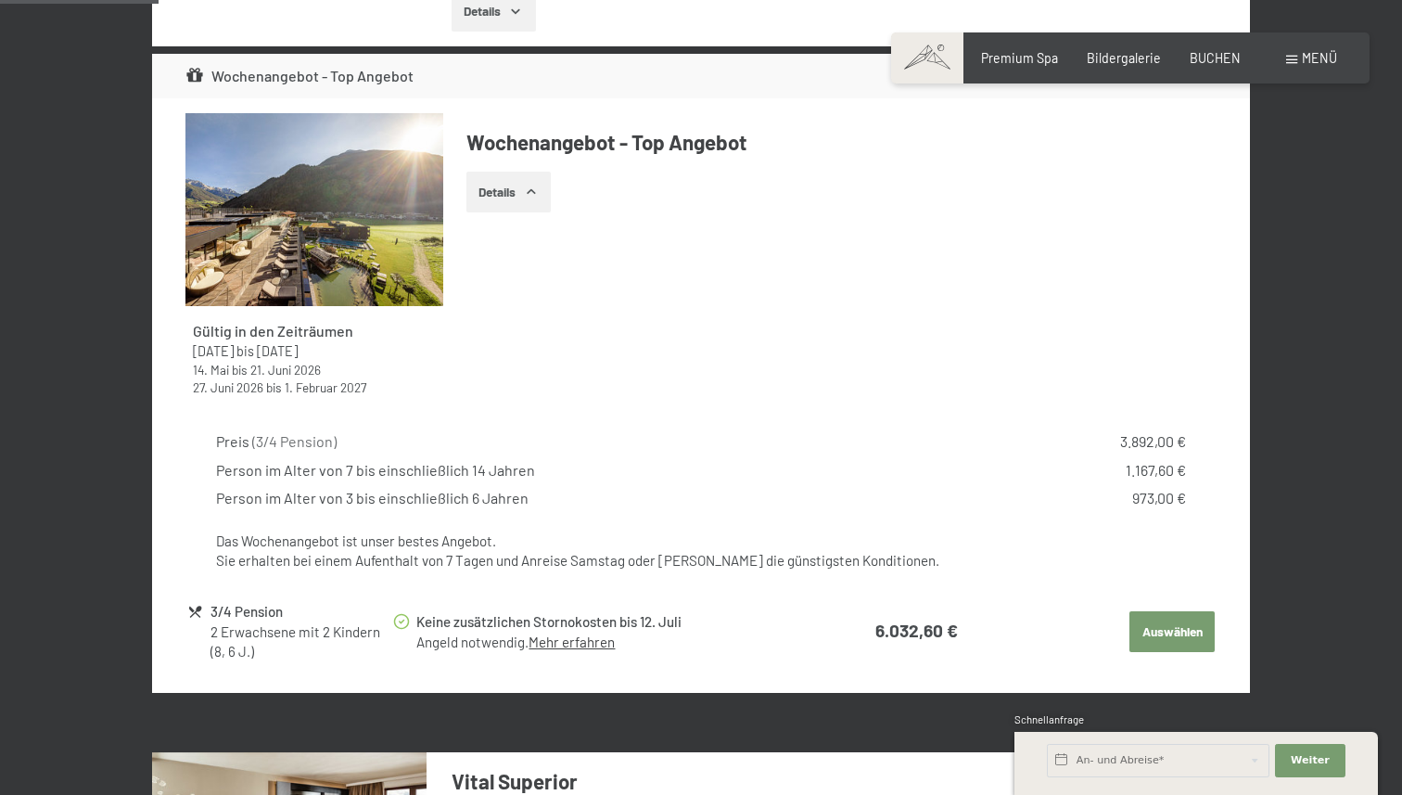
click at [522, 181] on button "Details" at bounding box center [508, 192] width 84 height 41
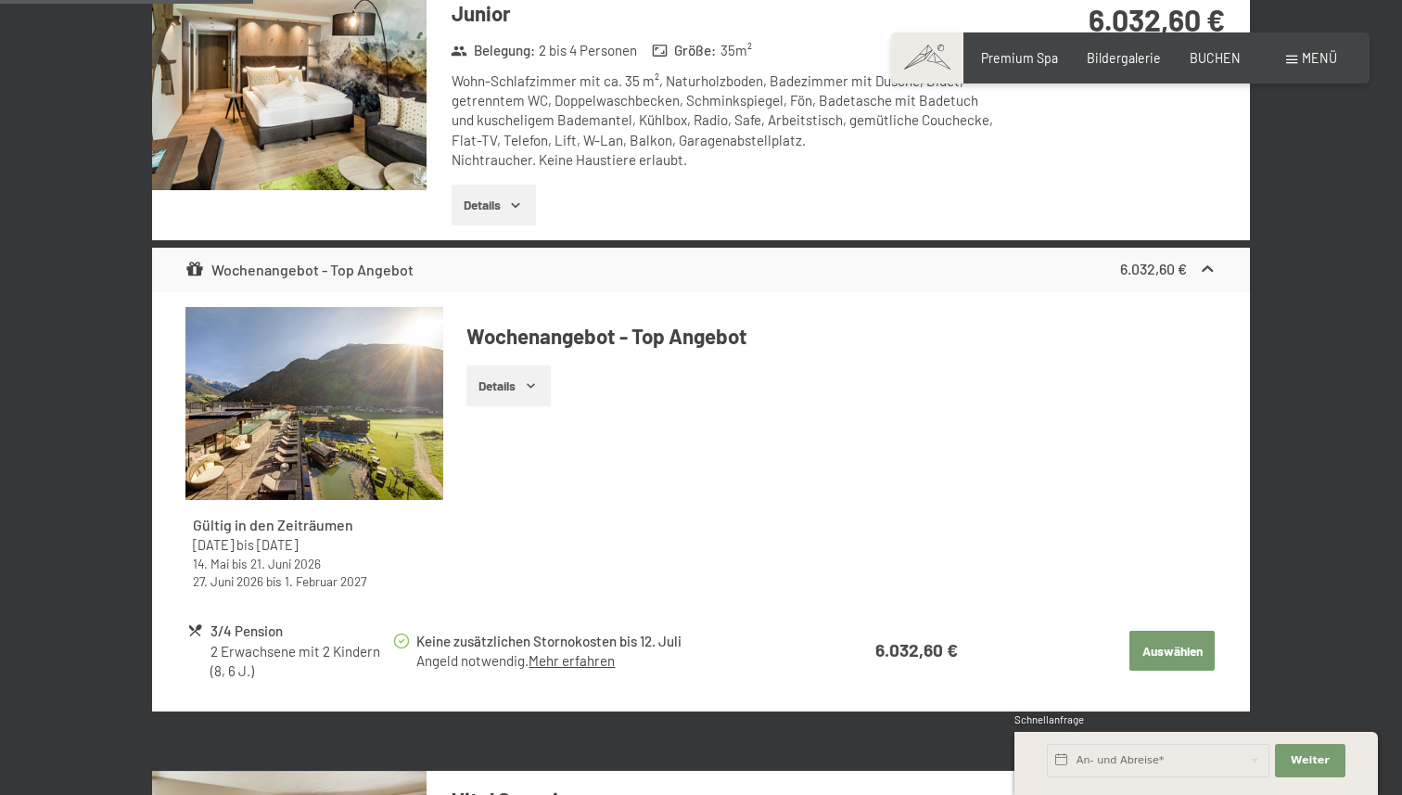
scroll to position [0, 0]
